Goal: Task Accomplishment & Management: Manage account settings

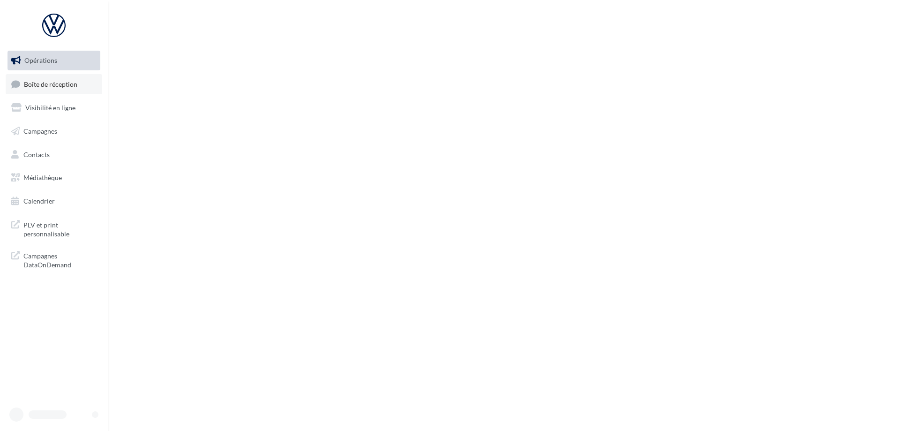
click at [63, 86] on span "Boîte de réception" at bounding box center [50, 84] width 53 height 8
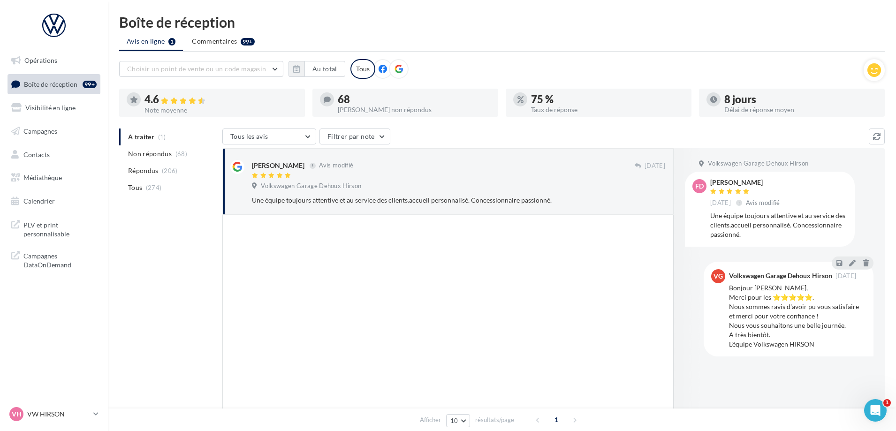
click at [142, 138] on ul "A traiter (1) Non répondus (68) Répondus (206) Tous (274)" at bounding box center [168, 162] width 99 height 68
click at [143, 137] on ul "A traiter (1) Non répondus (68) Répondus (206) Tous (274)" at bounding box center [168, 162] width 99 height 68
click at [156, 155] on span "Non répondus" at bounding box center [150, 153] width 44 height 9
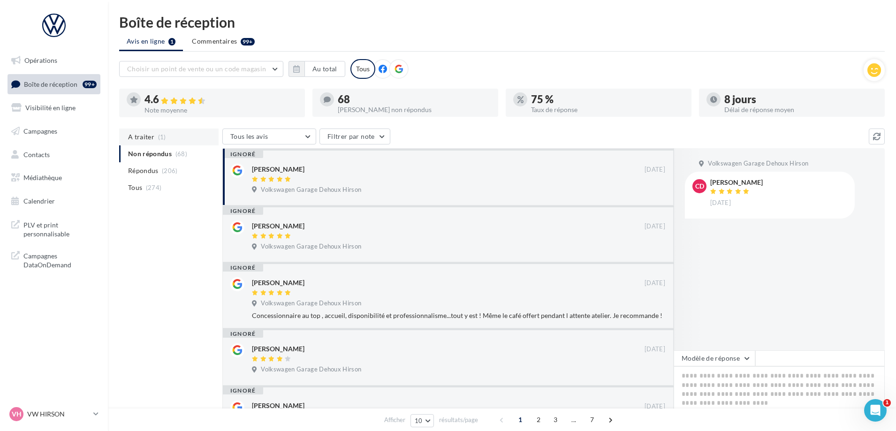
click at [145, 136] on span "A traiter" at bounding box center [141, 136] width 26 height 9
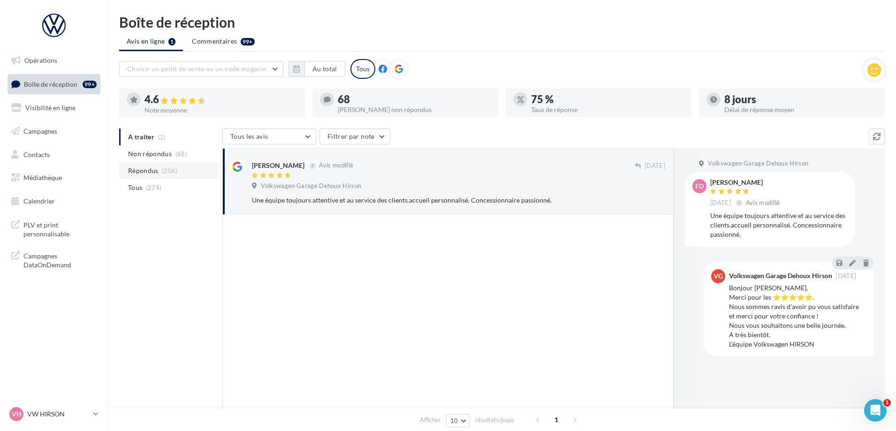
click at [153, 171] on span "Répondus" at bounding box center [143, 170] width 30 height 9
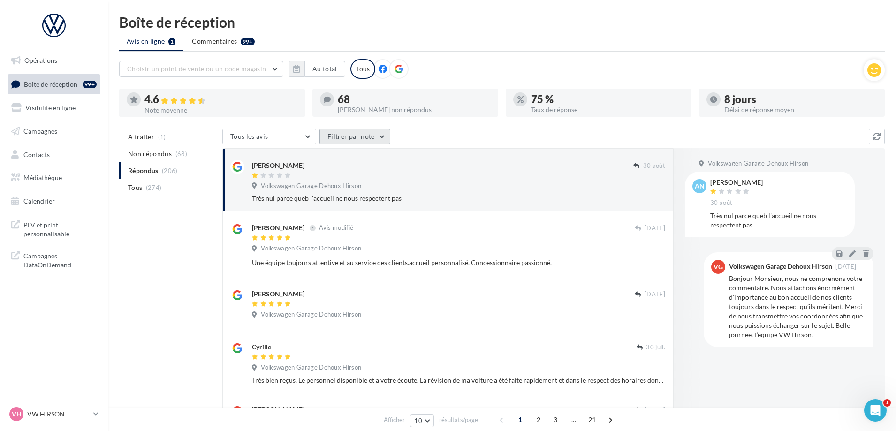
click at [351, 136] on button "Filtrer par note" at bounding box center [354, 136] width 71 height 16
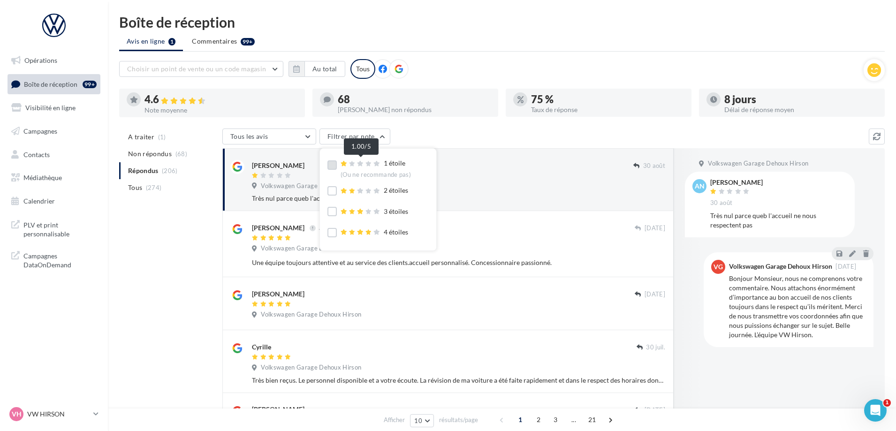
click at [347, 165] on div at bounding box center [360, 164] width 41 height 7
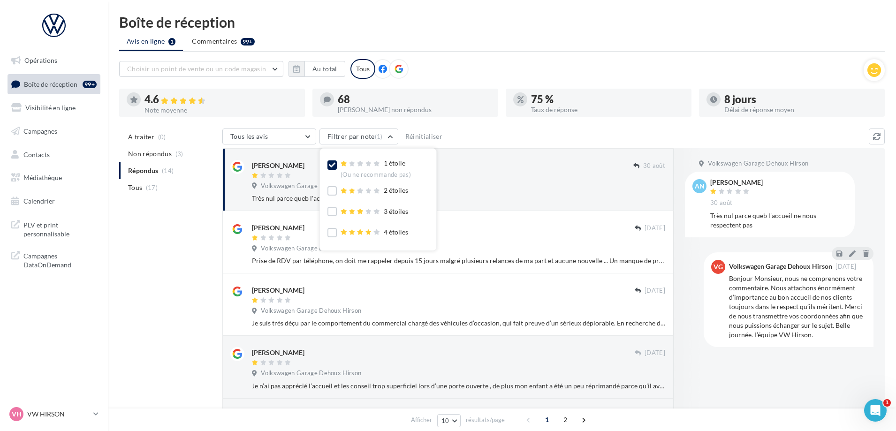
click at [544, 172] on div at bounding box center [442, 176] width 381 height 8
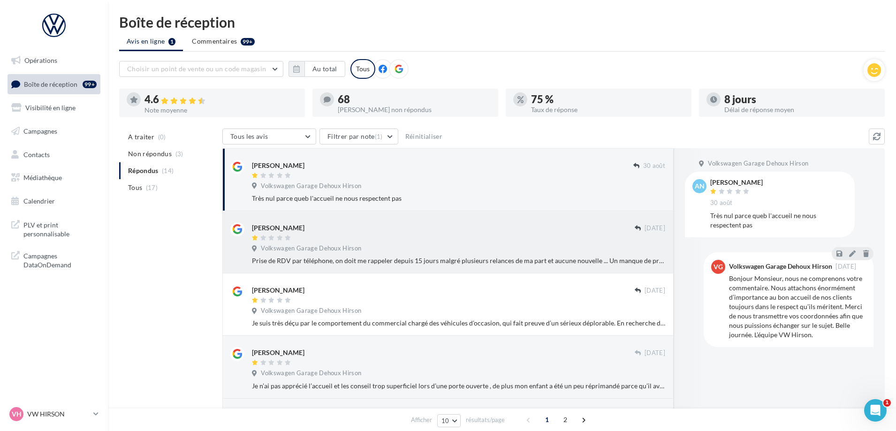
click at [325, 247] on span "Volkswagen Garage Dehoux Hirson" at bounding box center [311, 248] width 100 height 8
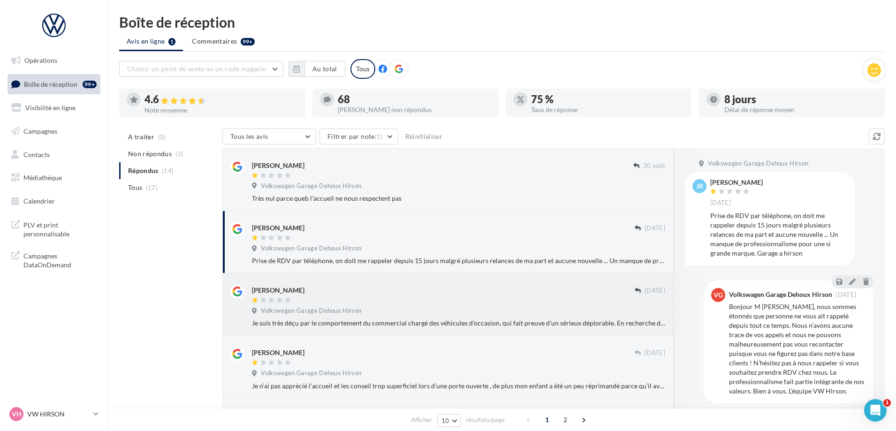
click at [408, 310] on div "Volkswagen Garage Dehoux Hirson" at bounding box center [458, 312] width 413 height 10
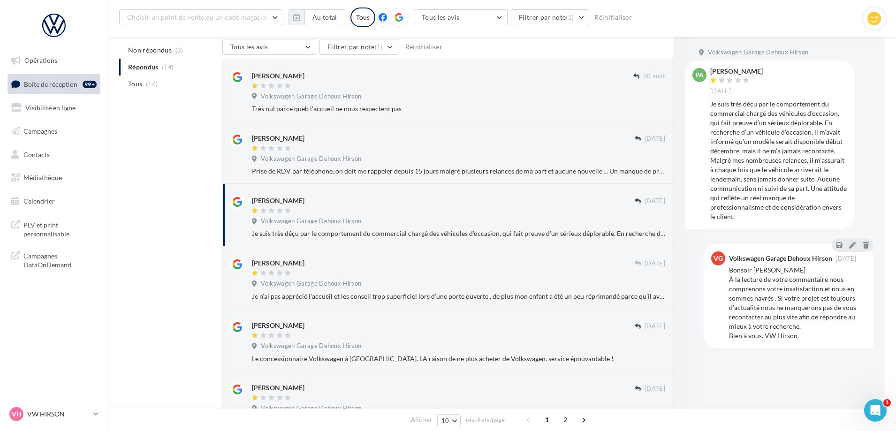
scroll to position [141, 0]
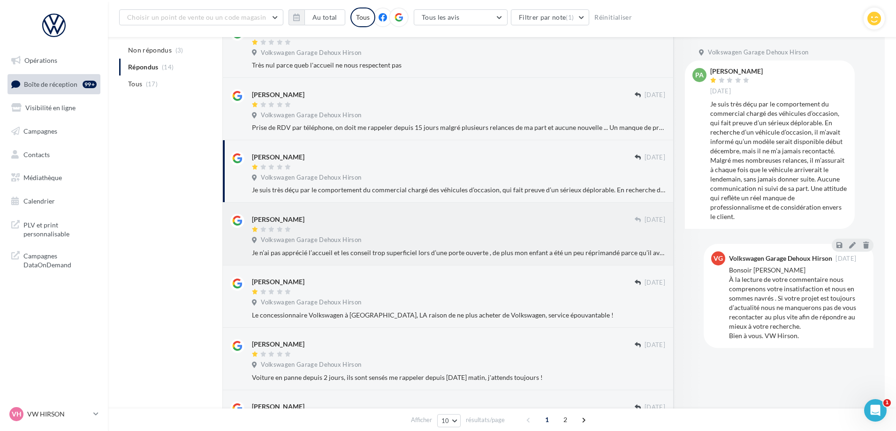
click at [376, 230] on div at bounding box center [443, 230] width 383 height 8
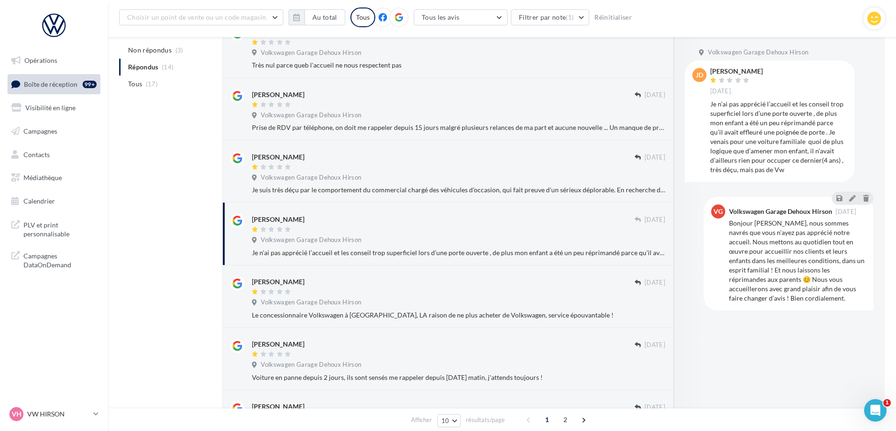
click at [62, 84] on span "Boîte de réception" at bounding box center [50, 84] width 53 height 8
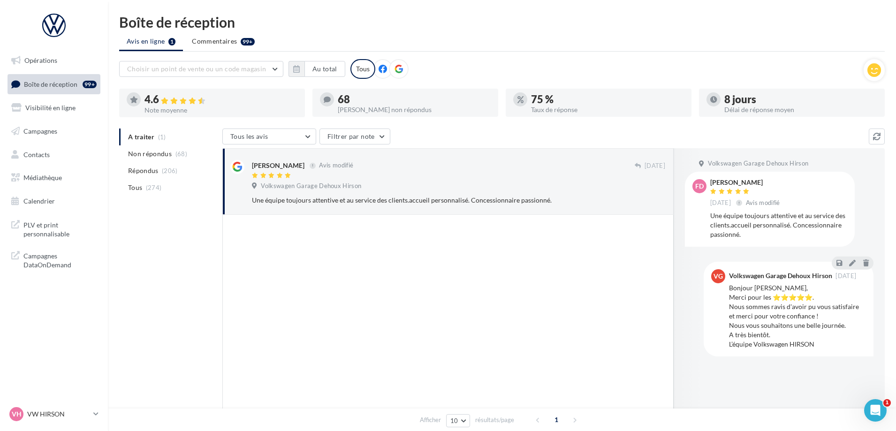
click at [144, 133] on ul "A traiter (1) Non répondus (68) Répondus (206) Tous (274)" at bounding box center [168, 162] width 99 height 68
click at [137, 138] on ul "A traiter (1) Non répondus (68) Répondus (206) Tous (274)" at bounding box center [168, 162] width 99 height 68
